Goal: Check status: Check status

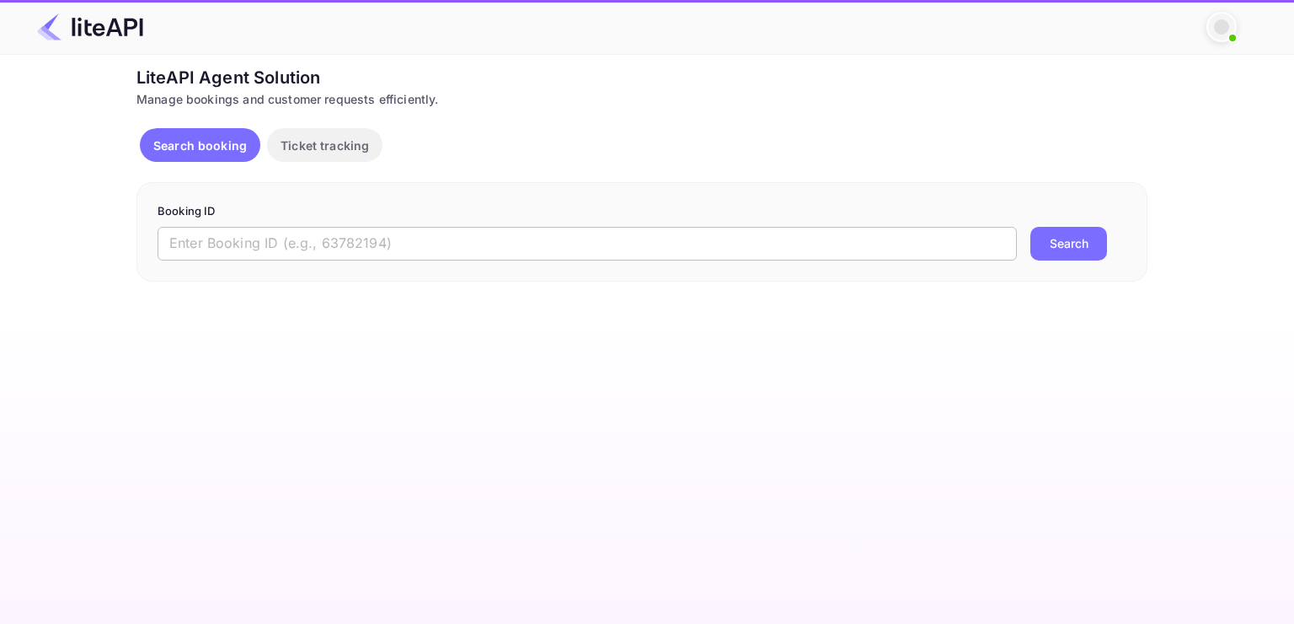
click at [583, 249] on input "text" at bounding box center [588, 244] width 860 height 34
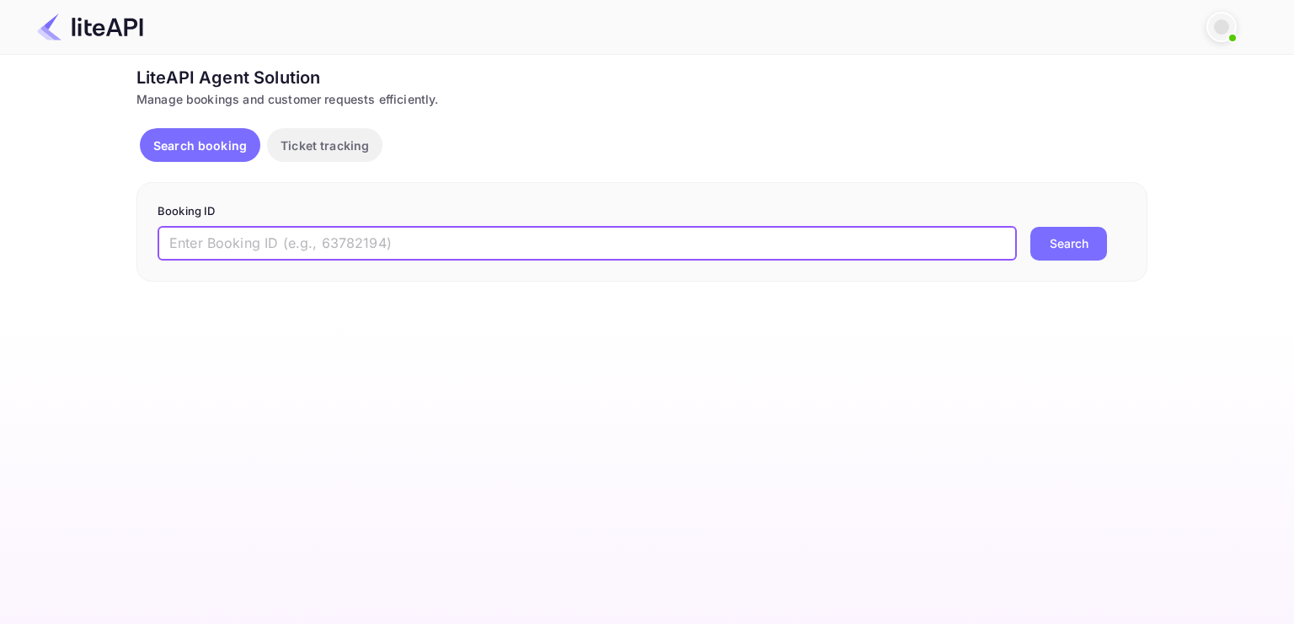
paste input "8930760"
type input "8930760"
click at [1031, 227] on button "Search" at bounding box center [1069, 244] width 77 height 34
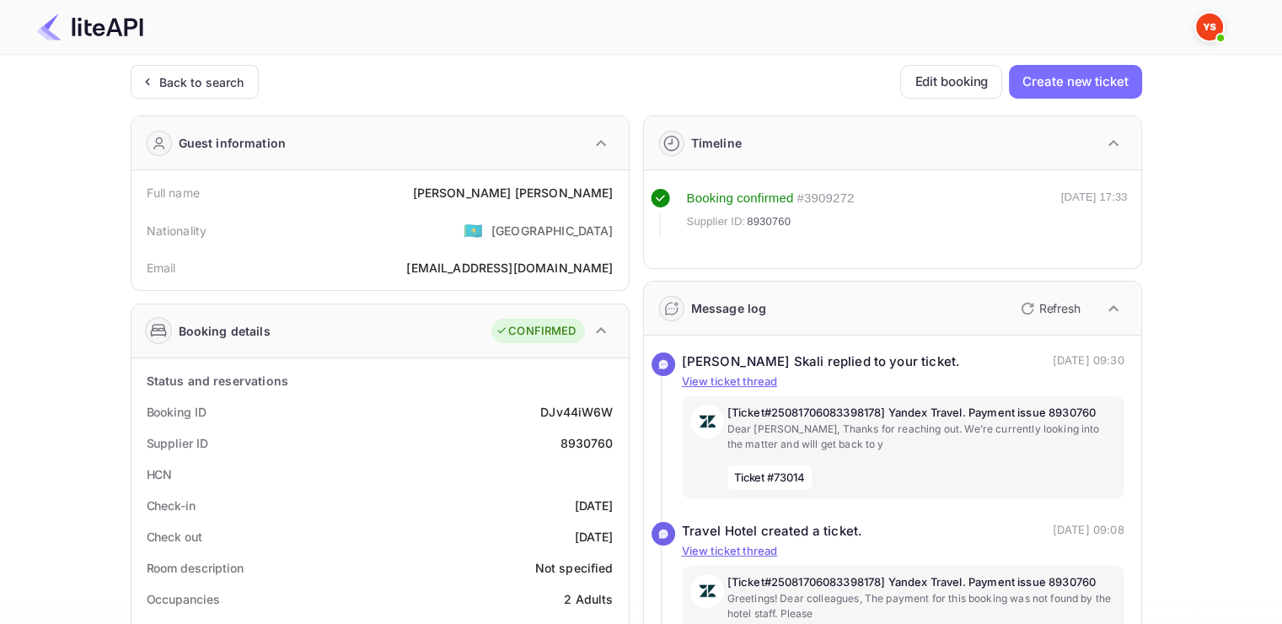
click at [704, 234] on div "Booking confirmed # 3909272 Supplier ID: 8930760" at bounding box center [771, 213] width 168 height 49
click at [697, 234] on div "Booking confirmed # 3909272 Supplier ID: 8930760" at bounding box center [771, 213] width 168 height 49
click at [702, 233] on div "Booking confirmed # 3909272 Supplier ID: 8930760" at bounding box center [771, 213] width 168 height 49
click at [713, 234] on div "Booking confirmed # 3909272 Supplier ID: 8930760" at bounding box center [771, 213] width 168 height 49
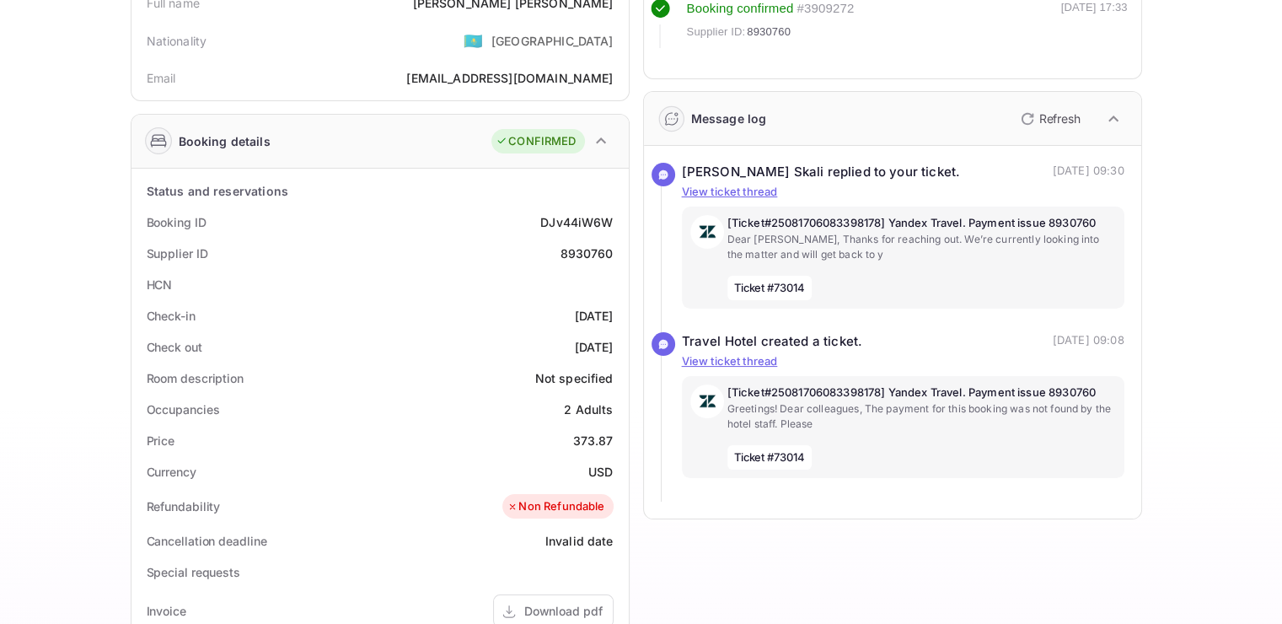
scroll to position [169, 0]
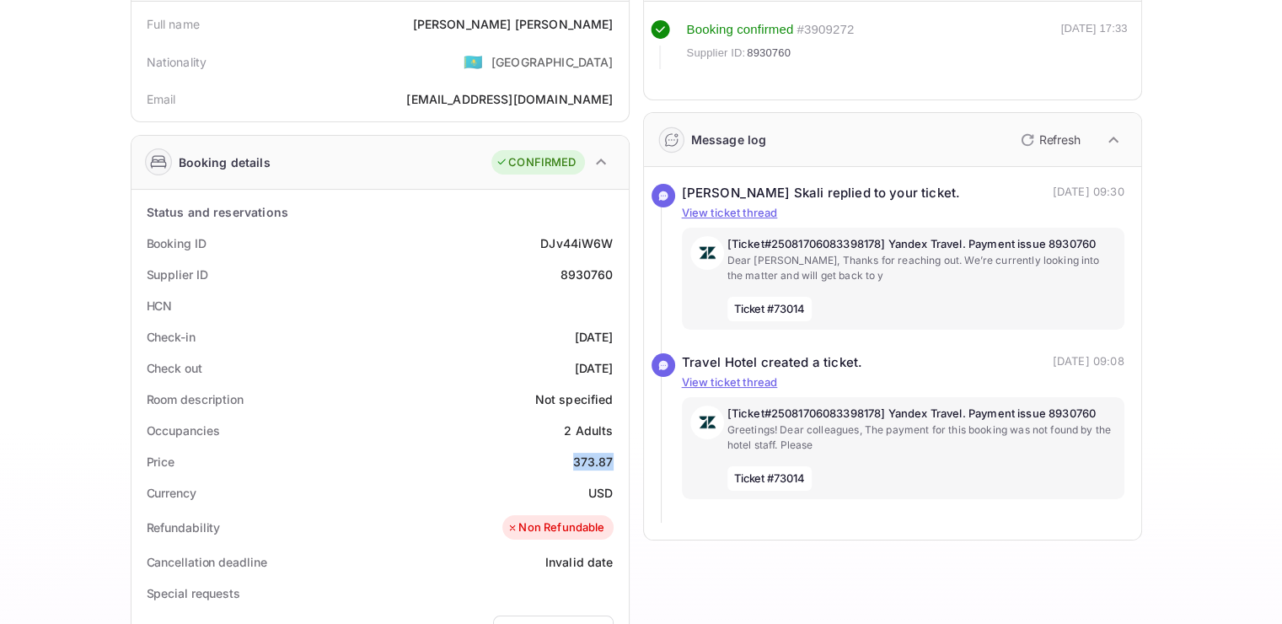
drag, startPoint x: 576, startPoint y: 462, endPoint x: 617, endPoint y: 461, distance: 40.5
click at [617, 461] on div "Price 373.87" at bounding box center [380, 461] width 484 height 31
copy div "373.87"
